Goal: Find specific page/section: Find specific page/section

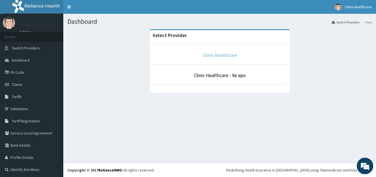
click at [222, 56] on link "Clinix Healthcare" at bounding box center [220, 55] width 34 height 6
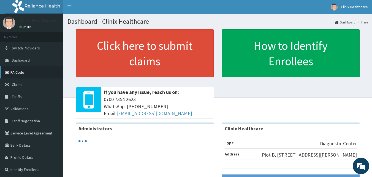
click at [22, 71] on link "PA Code" at bounding box center [31, 72] width 63 height 12
